Goal: Task Accomplishment & Management: Complete application form

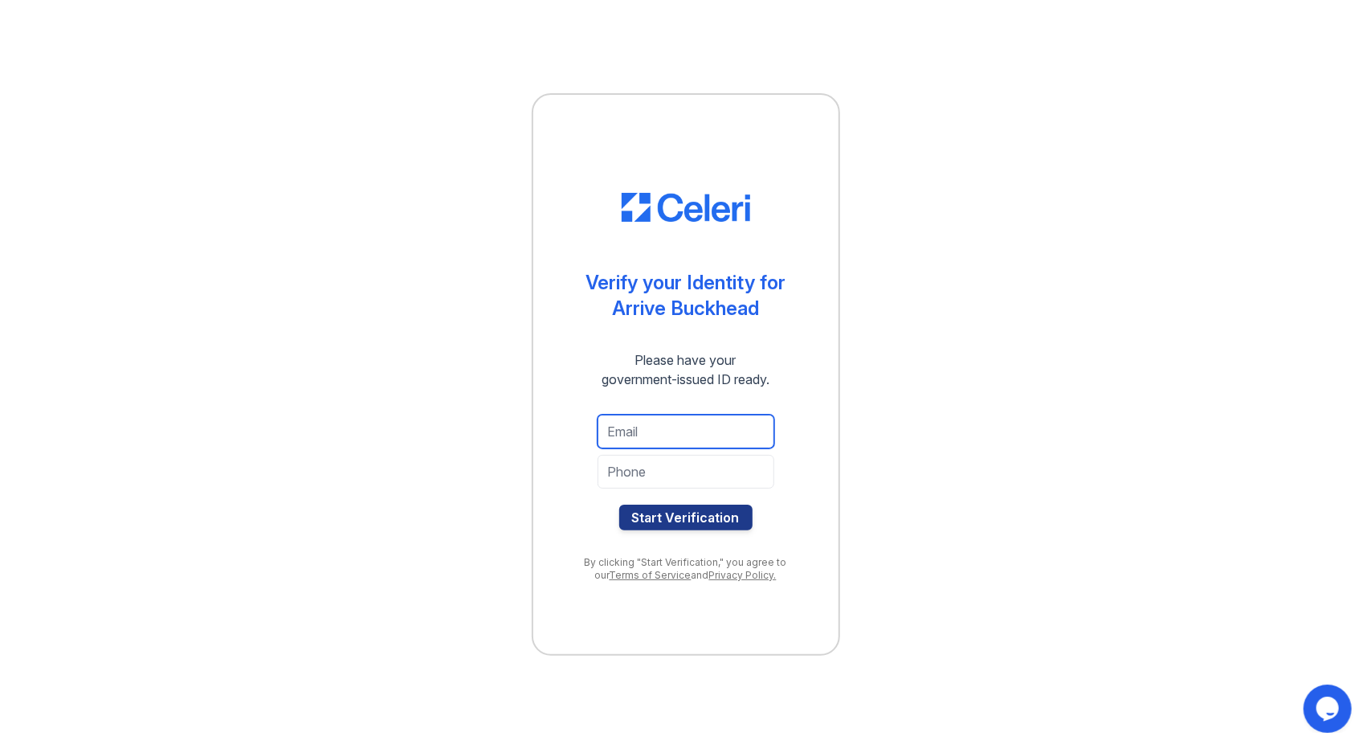
click at [685, 439] on input "email" at bounding box center [686, 431] width 177 height 34
type input "ys1j13@gmail.com"
click at [670, 472] on input "tel" at bounding box center [686, 472] width 177 height 34
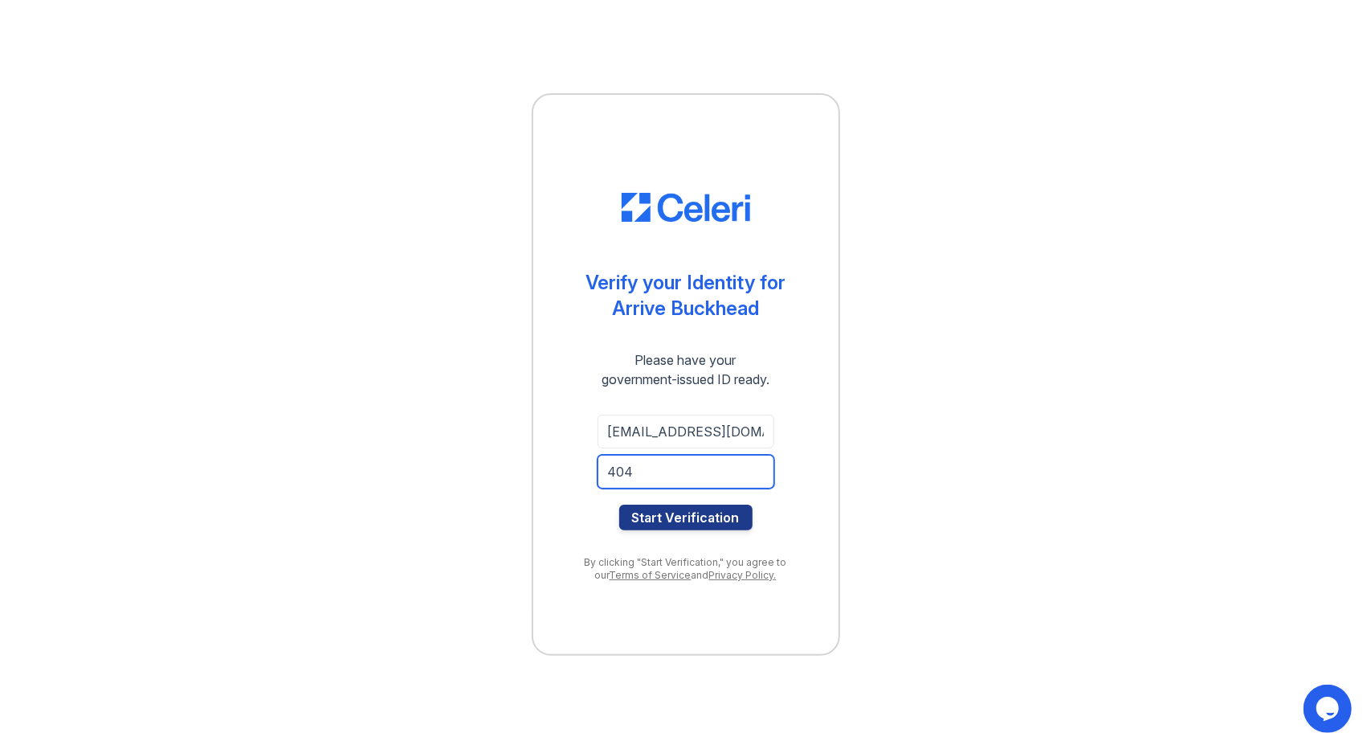
click at [710, 476] on input "404" at bounding box center [686, 472] width 177 height 34
paste input "668-7644"
click at [665, 464] on input "404668-7644" at bounding box center [686, 472] width 177 height 34
click at [609, 475] on input "4046687644" at bounding box center [686, 472] width 177 height 34
type input "14046687644"
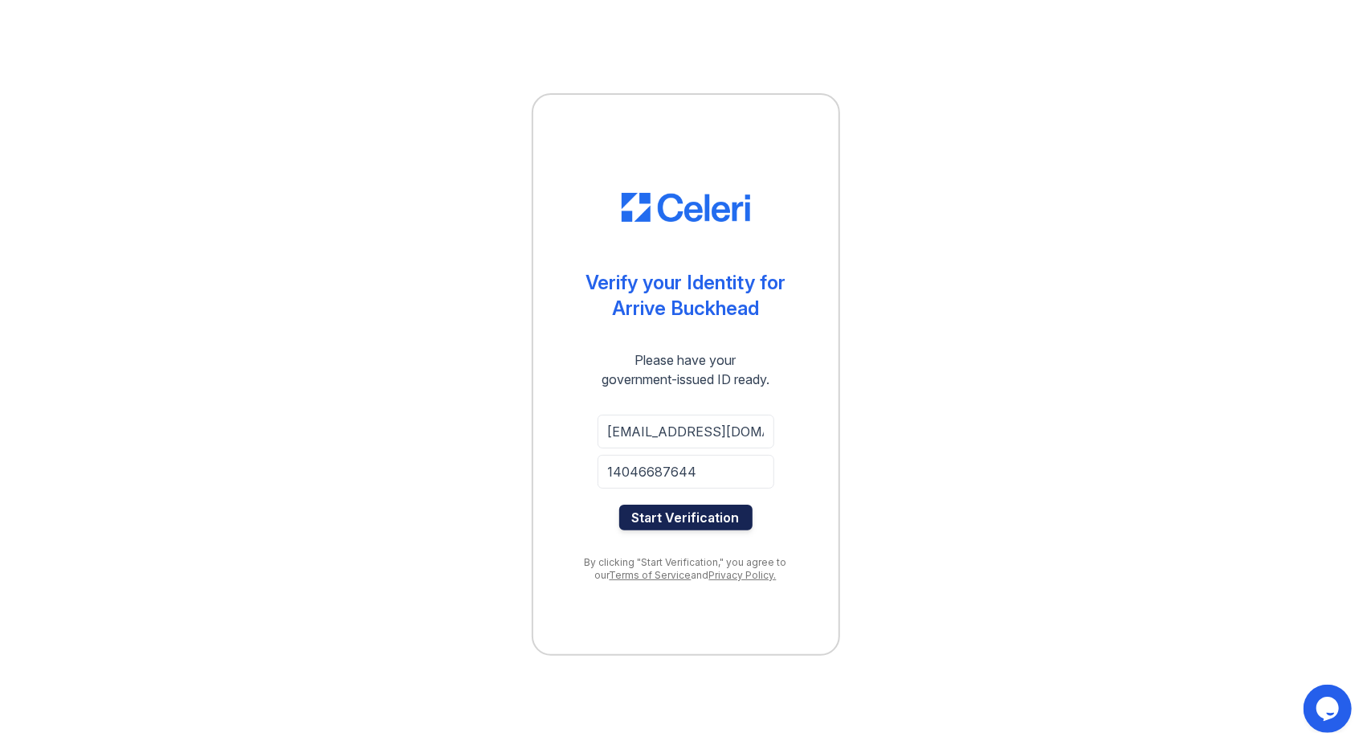
click at [695, 516] on button "Start Verification" at bounding box center [685, 517] width 133 height 26
